Goal: Information Seeking & Learning: Learn about a topic

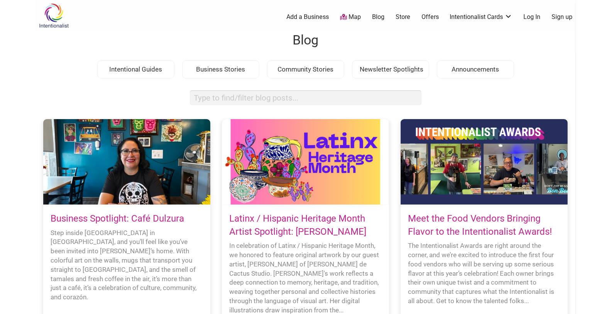
click at [170, 221] on link "Business Spotlight: Café Dulzura" at bounding box center [118, 218] width 134 height 11
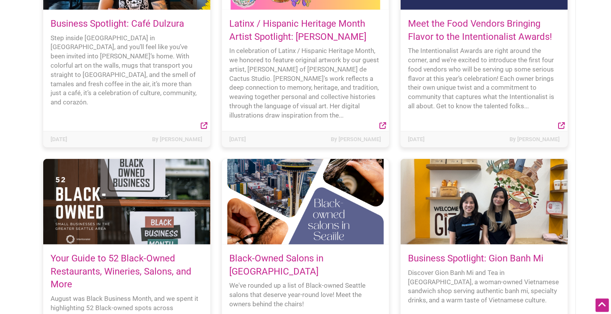
scroll to position [100, 0]
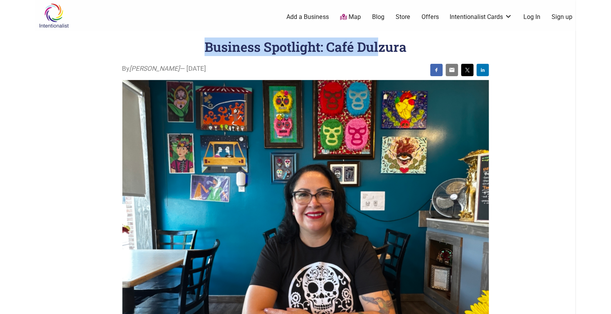
copy h1 "Business Spotlight: Café Dul"
copy h1 "Business Spotlight: Café Dulzur"
copy h1 "Business Spotlight: Café Dulzura"
drag, startPoint x: 299, startPoint y: 44, endPoint x: 404, endPoint y: 45, distance: 105.4
click at [404, 45] on header "Business Spotlight: Café Dulzura" at bounding box center [306, 46] width 510 height 19
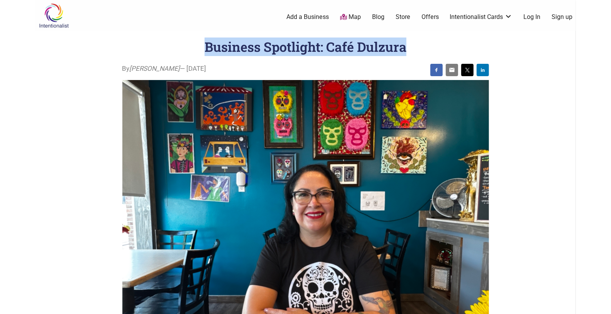
click at [377, 49] on h1 "Business Spotlight: Café Dulzura" at bounding box center [306, 46] width 202 height 17
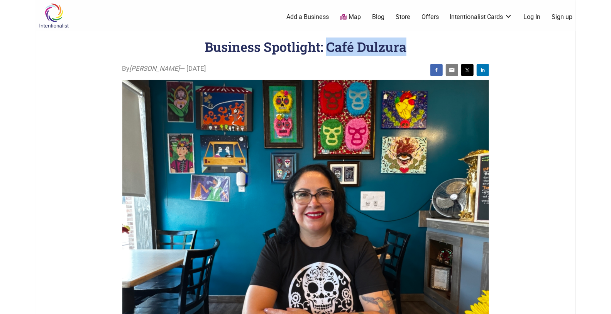
copy h1 "Café Dulzura"
drag, startPoint x: 406, startPoint y: 47, endPoint x: 325, endPoint y: 45, distance: 80.7
click at [325, 45] on header "Business Spotlight: Café Dulzura" at bounding box center [306, 46] width 510 height 19
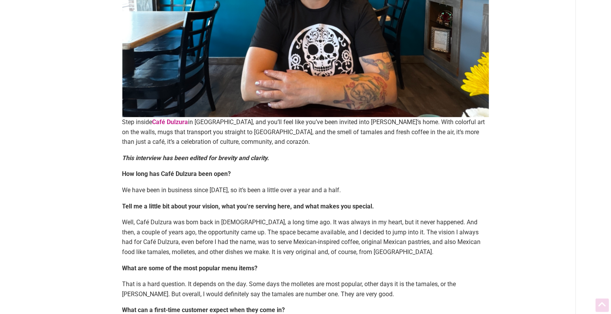
scroll to position [300, 0]
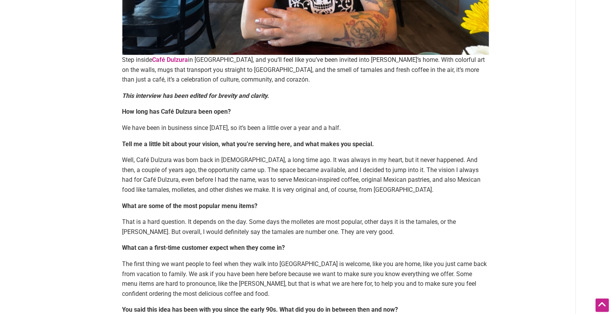
click at [335, 63] on p "Step inside Café Dulzura in Burien, and you’ll feel like you’ve been invited in…" at bounding box center [305, 70] width 367 height 30
copy p "Maria C"
copy p "Maria Ci"
copy p "Maria Cid"
drag, startPoint x: 334, startPoint y: 61, endPoint x: 360, endPoint y: 59, distance: 26.3
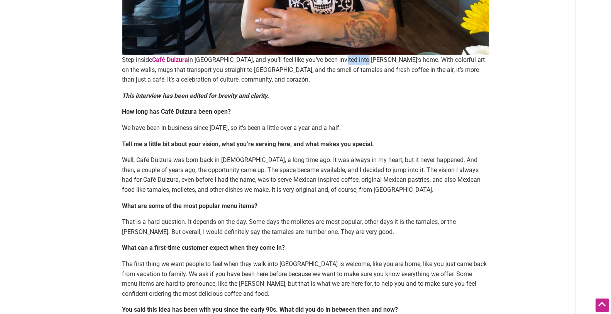
click at [360, 59] on p "Step inside Café Dulzura in Burien, and you’ll feel like you’ve been invited in…" at bounding box center [305, 70] width 367 height 30
